Goal: Task Accomplishment & Management: Manage account settings

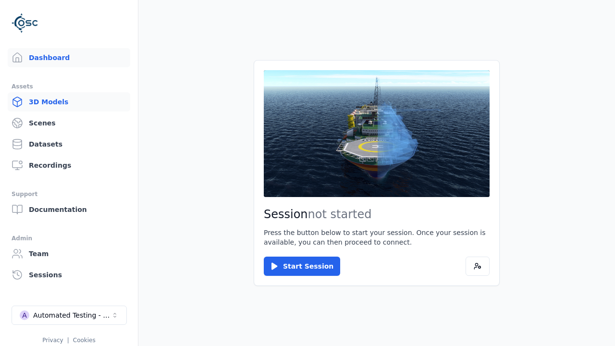
click at [69, 102] on link "3D Models" at bounding box center [69, 101] width 123 height 19
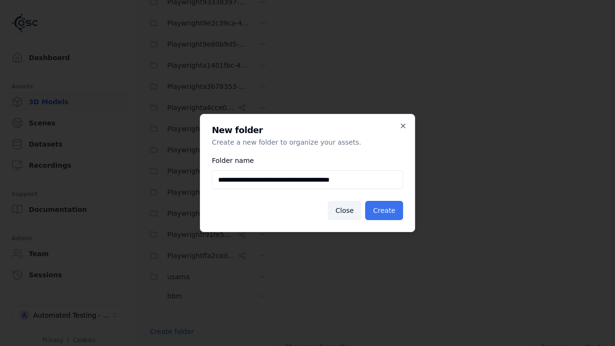
type input "**********"
click at [386, 211] on button "Create" at bounding box center [384, 210] width 38 height 19
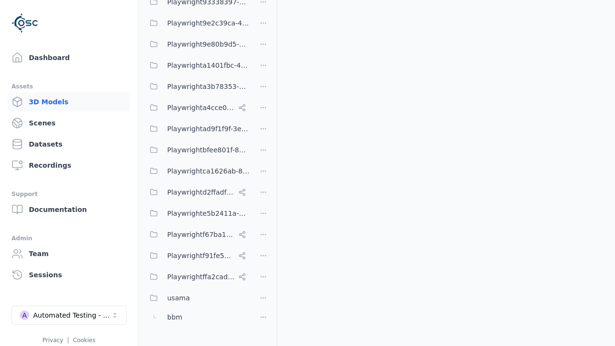
click at [161, 340] on button "Done editing" at bounding box center [171, 348] width 55 height 17
click at [263, 175] on html "Support Dashboard Assets 3D Models Scenes Datasets Recordings Support Documenta…" at bounding box center [307, 173] width 615 height 346
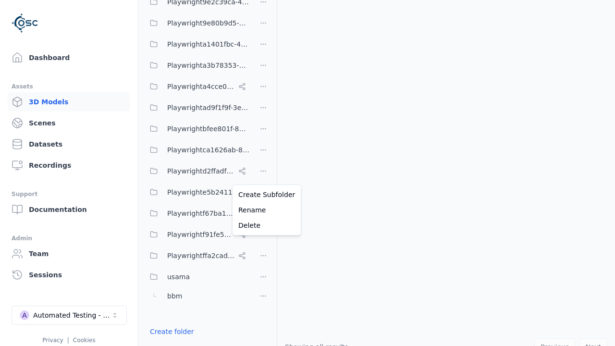
scroll to position [397, 0]
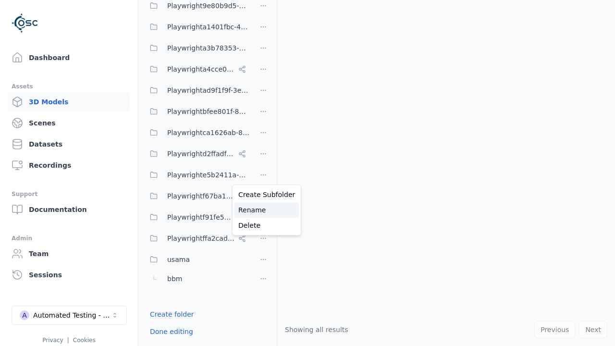
click at [263, 210] on div "Rename" at bounding box center [267, 209] width 64 height 15
